Goal: Transaction & Acquisition: Purchase product/service

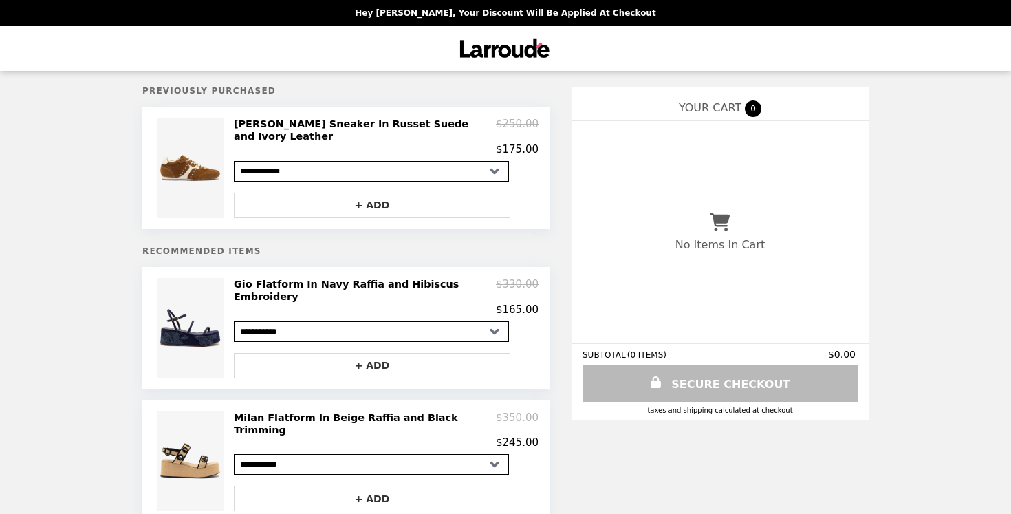
select select "**********"
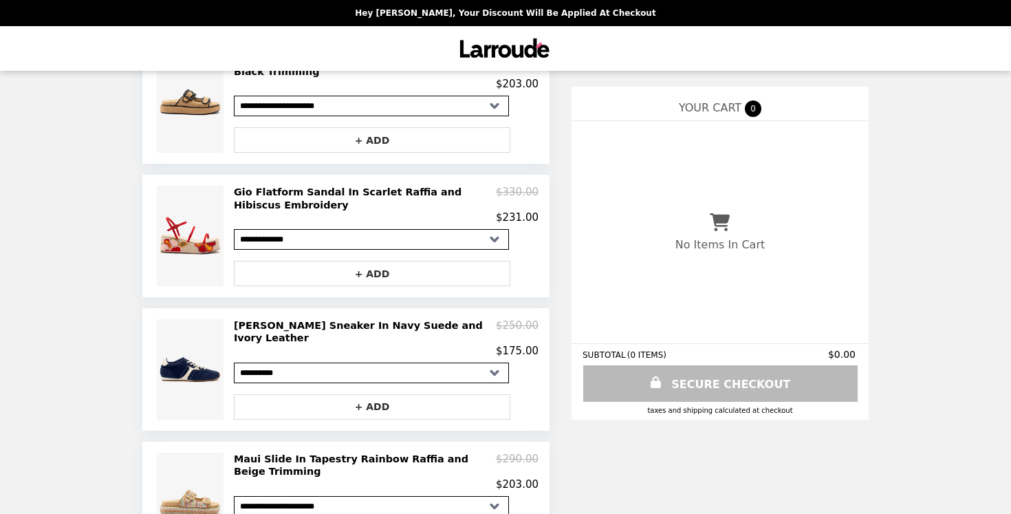
scroll to position [497, 0]
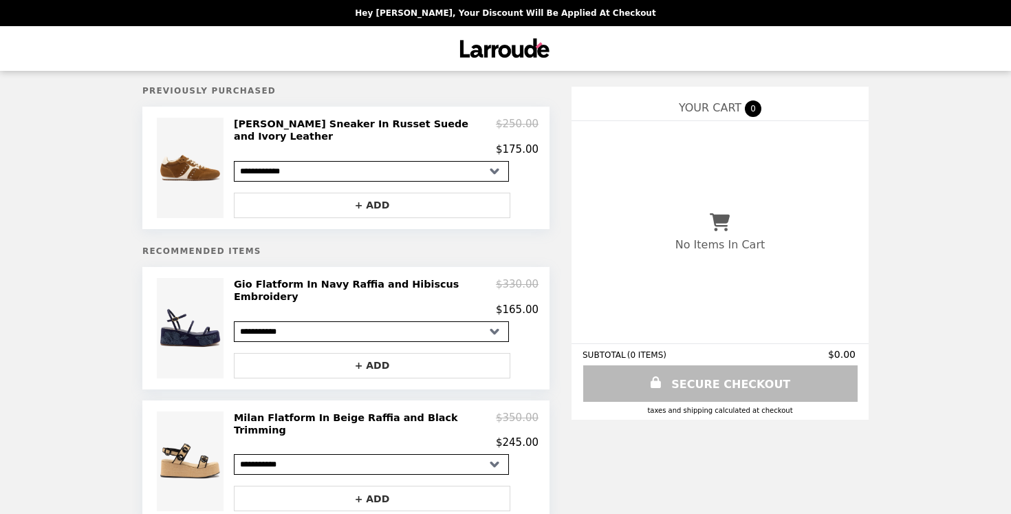
select select "**********"
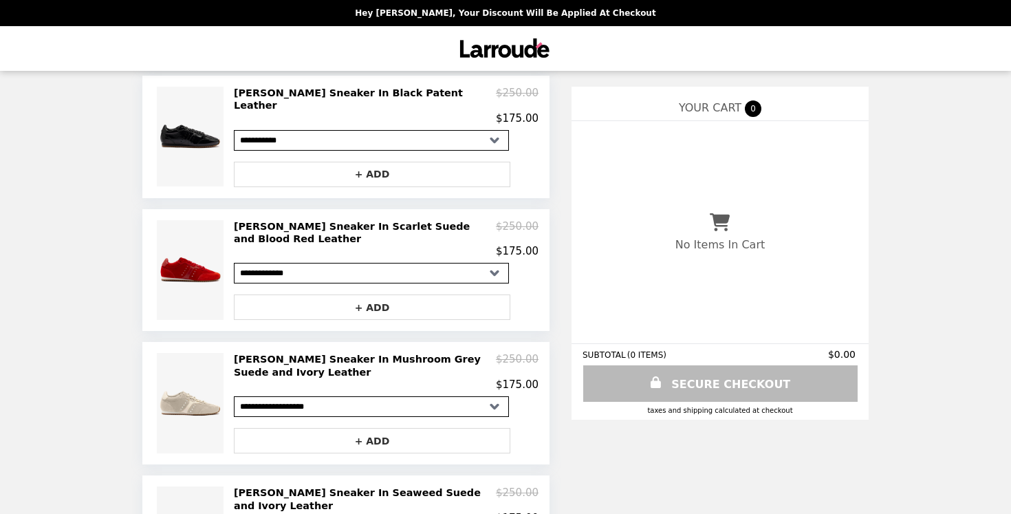
scroll to position [994, 0]
